Goal: Navigation & Orientation: Understand site structure

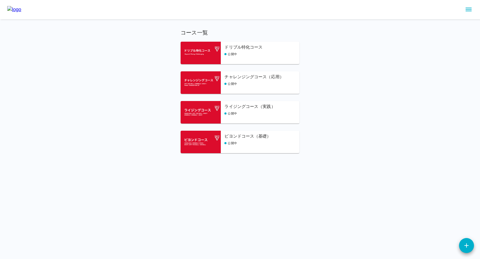
click at [21, 13] on link at bounding box center [14, 9] width 14 height 7
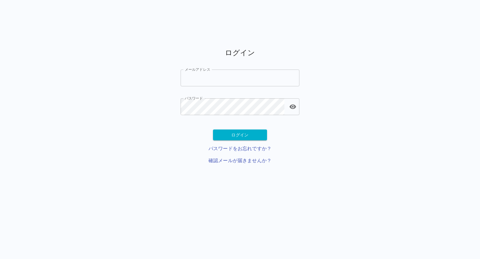
type input "**********"
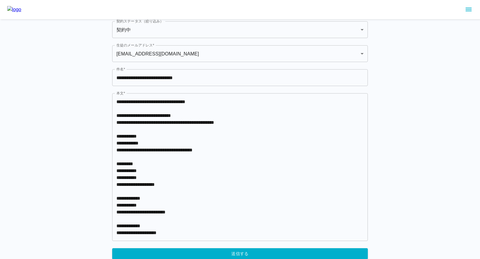
scroll to position [186, 0]
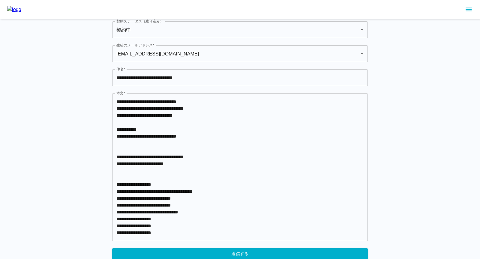
click at [21, 6] on img at bounding box center [14, 9] width 14 height 7
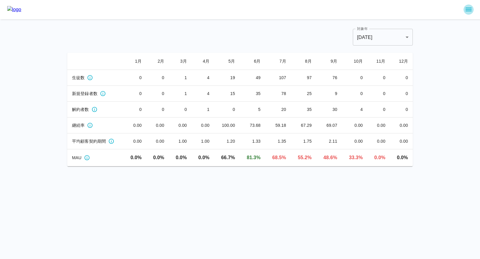
click at [470, 9] on icon "sidemenu" at bounding box center [468, 9] width 7 height 7
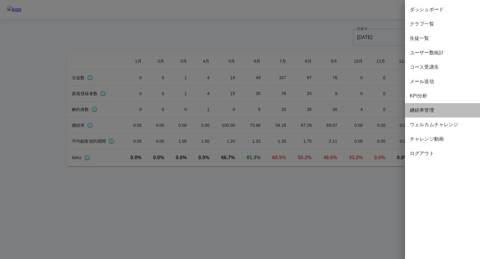
click at [431, 110] on span "継続率管理" at bounding box center [441, 110] width 65 height 7
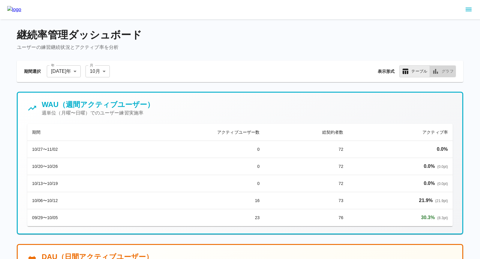
click at [442, 76] on button "グラフ" at bounding box center [442, 71] width 26 height 12
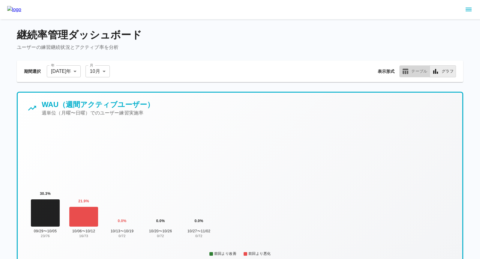
click at [418, 75] on button "テーブル" at bounding box center [414, 71] width 31 height 12
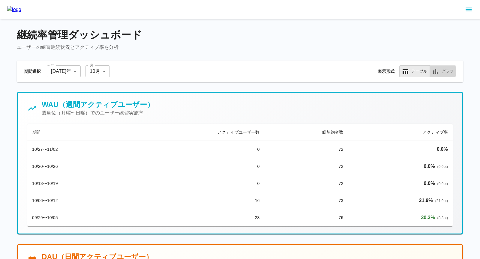
click at [449, 71] on button "グラフ" at bounding box center [442, 71] width 26 height 12
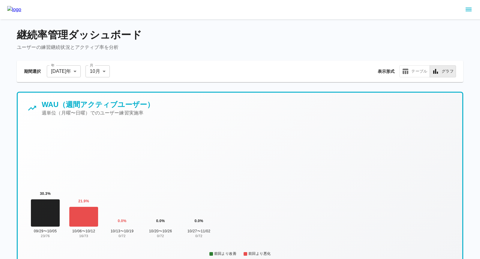
click at [415, 78] on div "期間選択 年 [DATE] **** 年 月 10 月 ** 月 表示形式 テーブル グラフ" at bounding box center [240, 72] width 446 height 22
click at [415, 74] on button "テーブル" at bounding box center [414, 71] width 31 height 12
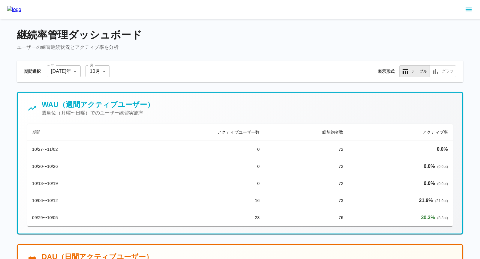
click at [471, 4] on div at bounding box center [240, 9] width 480 height 19
click at [469, 10] on icon "sidemenu" at bounding box center [468, 9] width 7 height 7
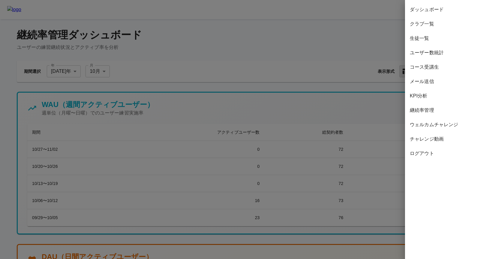
click at [432, 30] on div "クラブ一覧" at bounding box center [442, 24] width 75 height 14
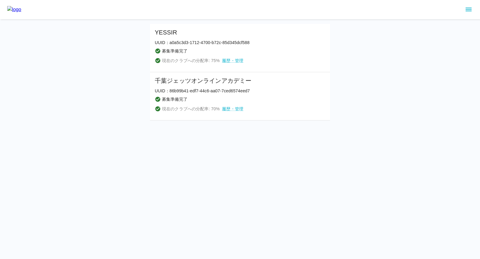
click at [472, 5] on div at bounding box center [240, 9] width 480 height 19
click at [472, 9] on icon "sidemenu" at bounding box center [468, 9] width 7 height 7
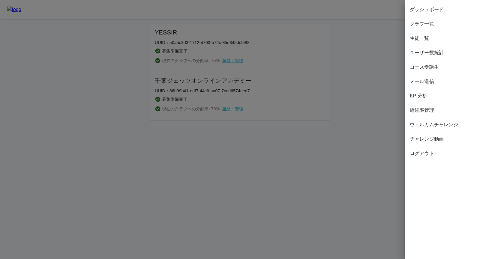
click at [367, 39] on div at bounding box center [240, 129] width 480 height 259
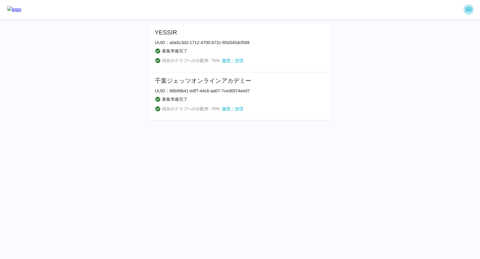
click at [467, 8] on icon "sidemenu" at bounding box center [468, 9] width 7 height 7
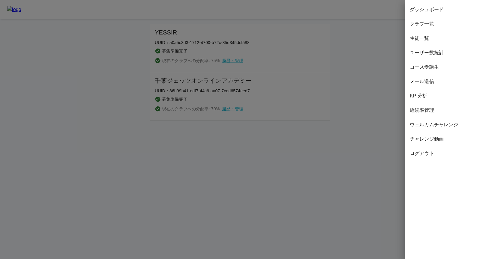
click at [424, 43] on div "生徒一覧" at bounding box center [442, 38] width 75 height 14
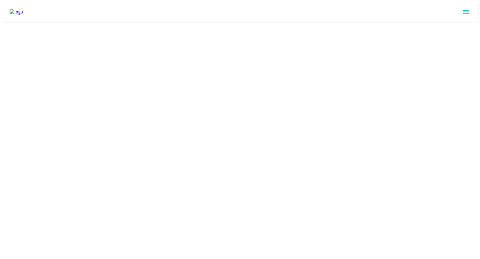
click at [468, 10] on icon "sidemenu" at bounding box center [466, 12] width 6 height 4
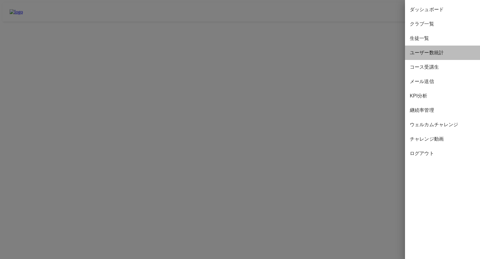
click at [424, 52] on span "ユーザー数統計" at bounding box center [441, 52] width 65 height 7
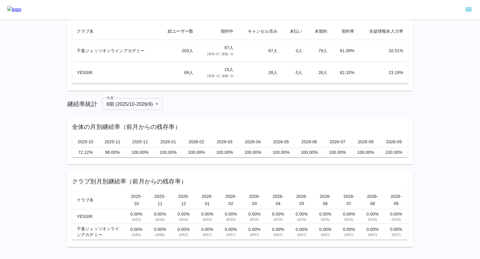
scroll to position [86, 0]
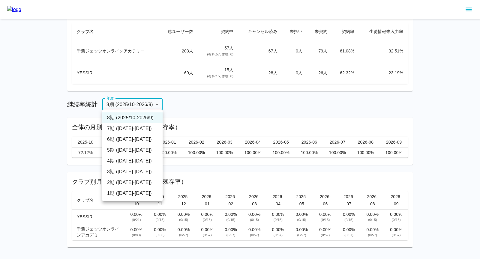
click at [145, 100] on body "ユーザー数統計 ユーザー総数 287 人 契約中ユーザー 72 人 クラブ別ユーザー数 クラブ名 総ユーザー数 契約中 キャンセル済み 未払い 未契約 契約率…" at bounding box center [240, 91] width 480 height 355
click at [137, 126] on li "7期 ([DATE]-[DATE])" at bounding box center [132, 128] width 60 height 11
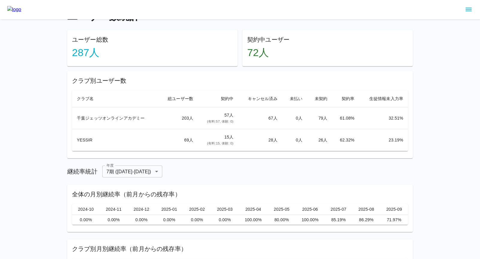
scroll to position [54, 0]
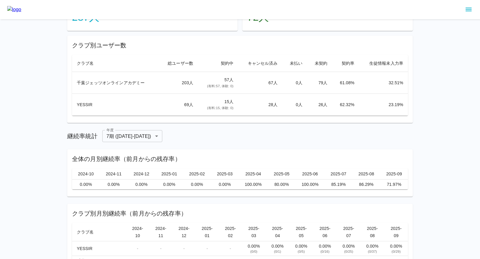
click at [133, 134] on body "ユーザー数統計 ユーザー総数 287 人 契約中ユーザー 72 人 クラブ別ユーザー数 クラブ名 総ユーザー数 契約中 キャンセル済み 未払い 未契約 契約率…" at bounding box center [240, 123] width 480 height 355
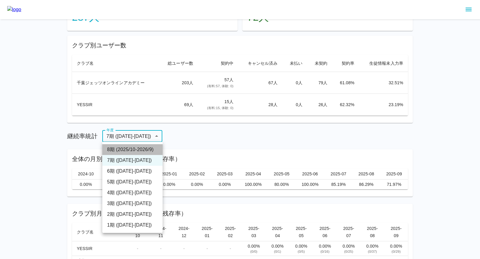
click at [126, 152] on li "8期 (2025/10-2026/9)" at bounding box center [132, 149] width 60 height 11
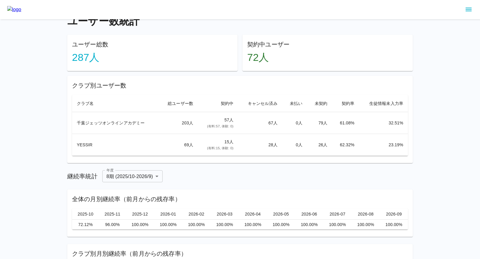
scroll to position [0, 0]
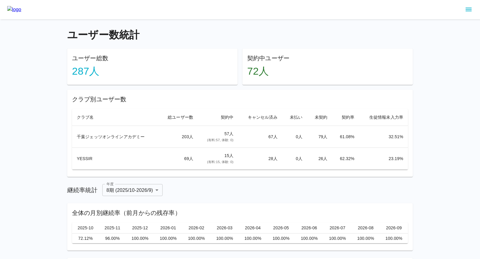
click at [465, 12] on icon "sidemenu" at bounding box center [468, 9] width 7 height 7
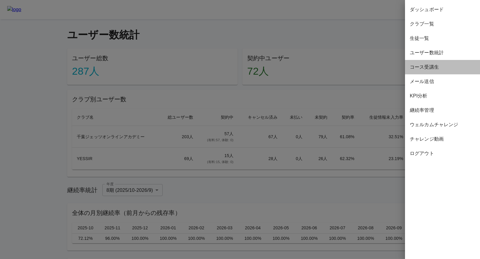
click at [426, 64] on span "コース受講生" at bounding box center [441, 67] width 65 height 7
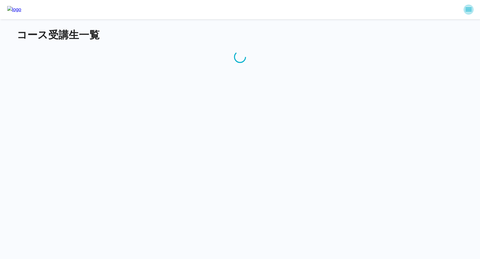
click at [469, 9] on icon "sidemenu" at bounding box center [468, 10] width 6 height 4
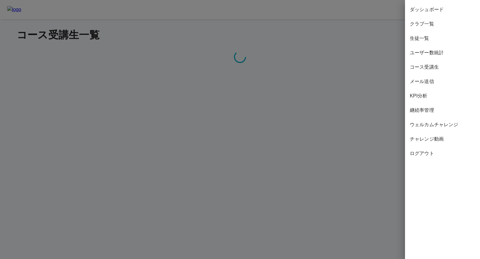
click at [424, 98] on span "KPI分析" at bounding box center [441, 95] width 65 height 7
